Goal: Information Seeking & Learning: Learn about a topic

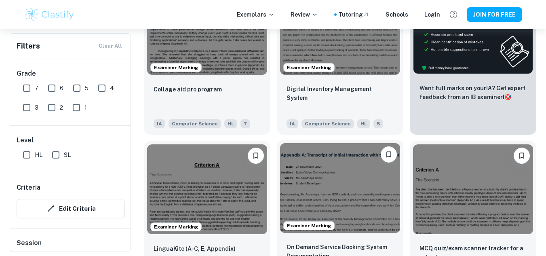
scroll to position [304, 0]
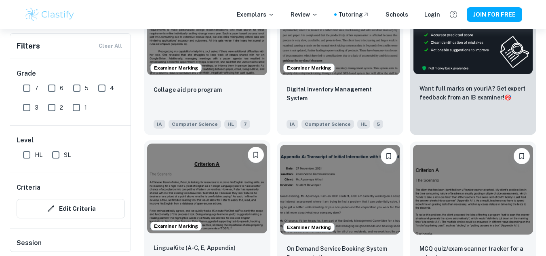
click at [223, 172] on img at bounding box center [207, 188] width 120 height 90
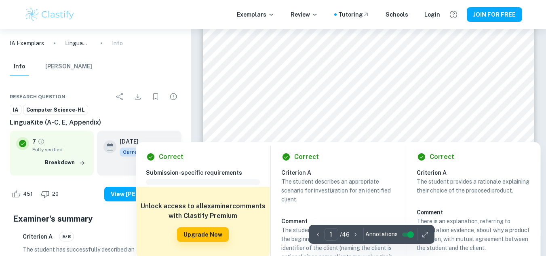
scroll to position [128, 0]
